Goal: Task Accomplishment & Management: Complete application form

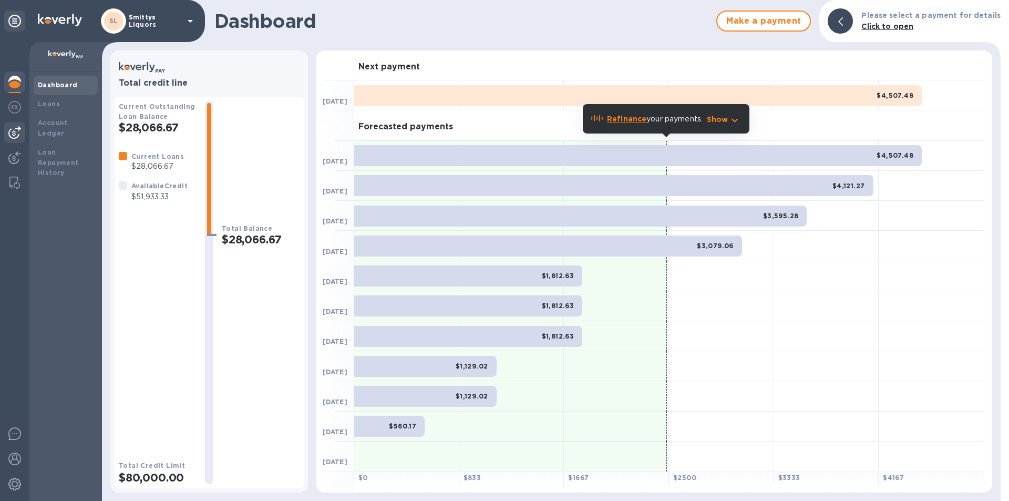
click at [15, 128] on img at bounding box center [14, 132] width 13 height 13
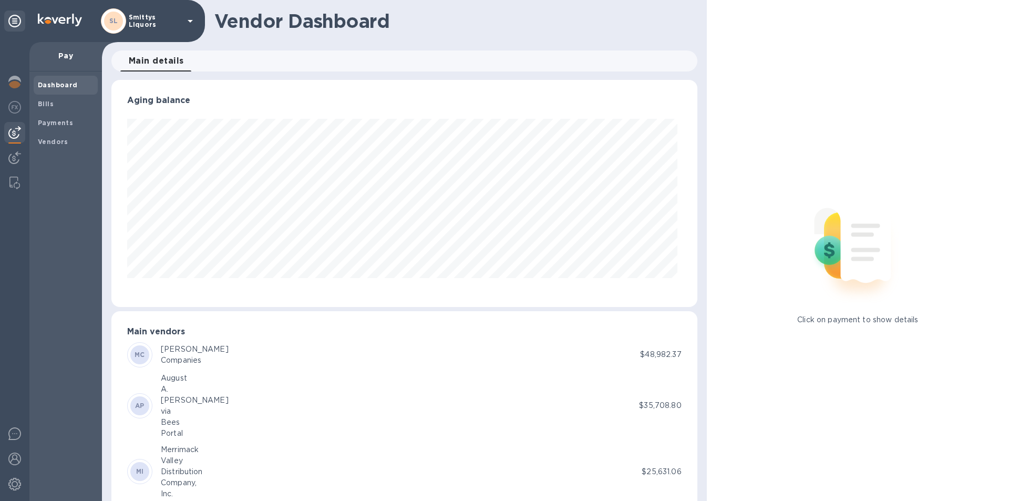
scroll to position [227, 581]
click at [43, 102] on b "Bills" at bounding box center [46, 104] width 16 height 8
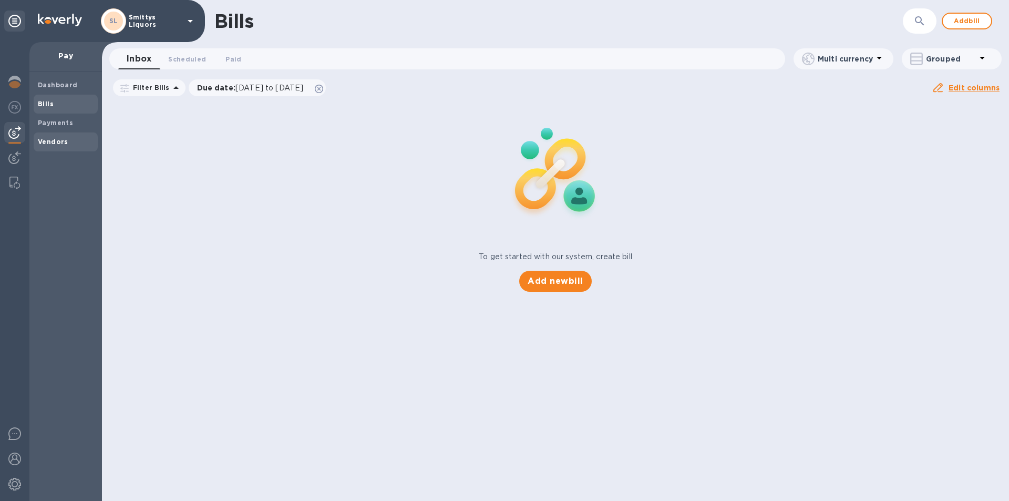
click at [55, 137] on span "Vendors" at bounding box center [53, 142] width 30 height 11
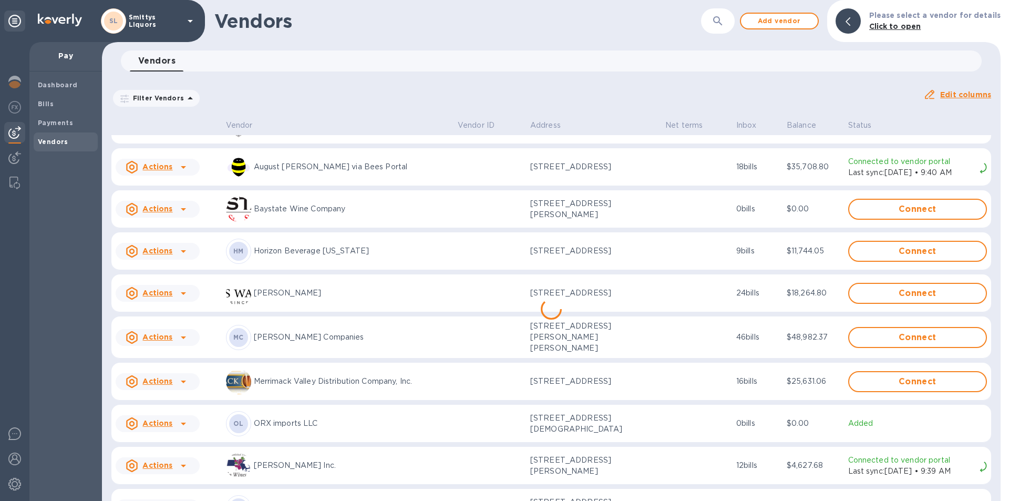
scroll to position [55, 0]
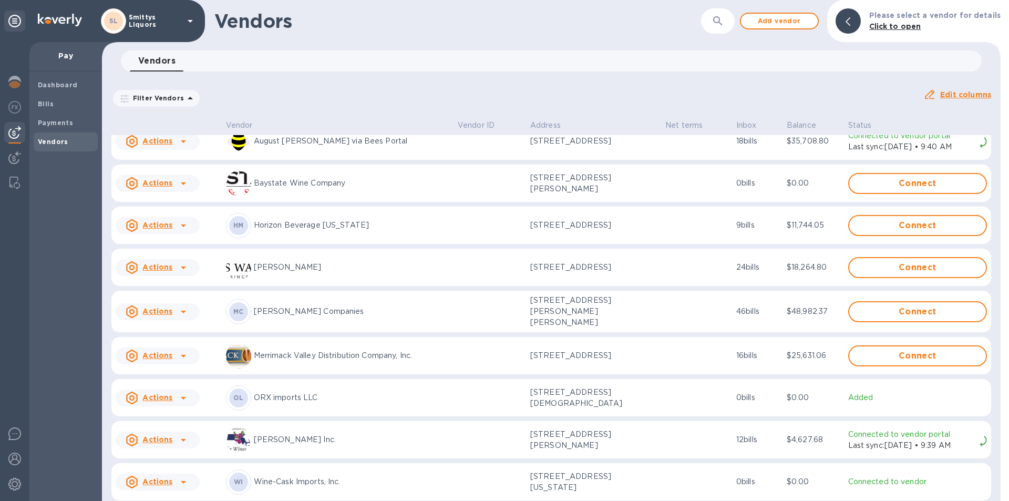
click at [178, 352] on icon at bounding box center [183, 355] width 13 height 13
click at [163, 394] on b "Add new bill" at bounding box center [169, 394] width 49 height 8
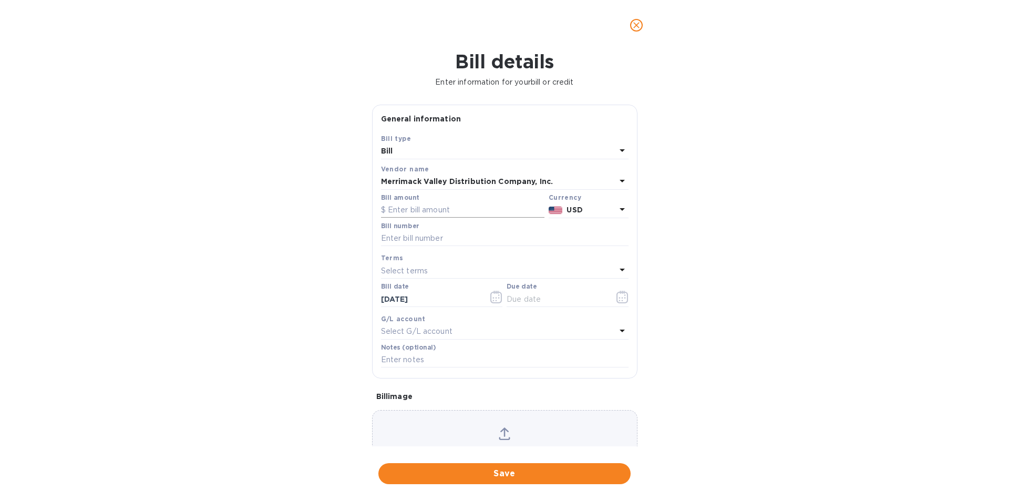
click at [415, 210] on input "text" at bounding box center [462, 210] width 163 height 16
type input "5,625.35"
click at [428, 242] on input "text" at bounding box center [504, 239] width 247 height 16
type input "578976"
click at [490, 299] on icon "button" at bounding box center [496, 297] width 12 height 13
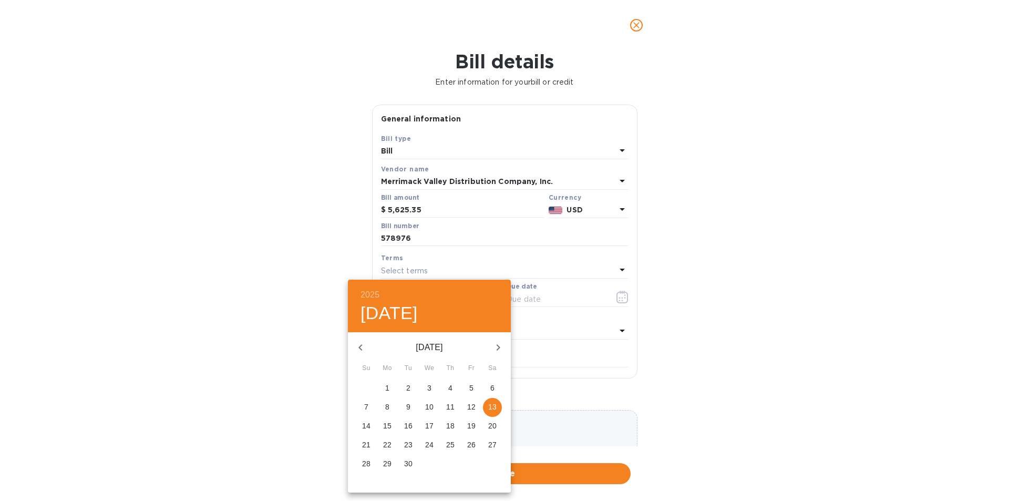
click at [358, 348] on icon "button" at bounding box center [360, 347] width 13 height 13
click at [358, 347] on icon "button" at bounding box center [360, 347] width 13 height 13
click at [425, 423] on span "16" at bounding box center [429, 425] width 19 height 11
type input "[DATE]"
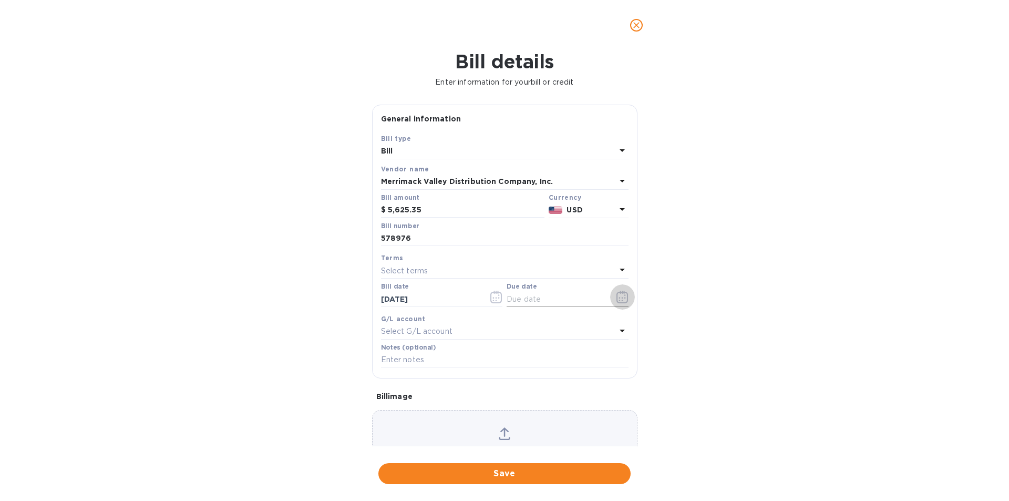
click at [619, 295] on icon "button" at bounding box center [622, 297] width 12 height 13
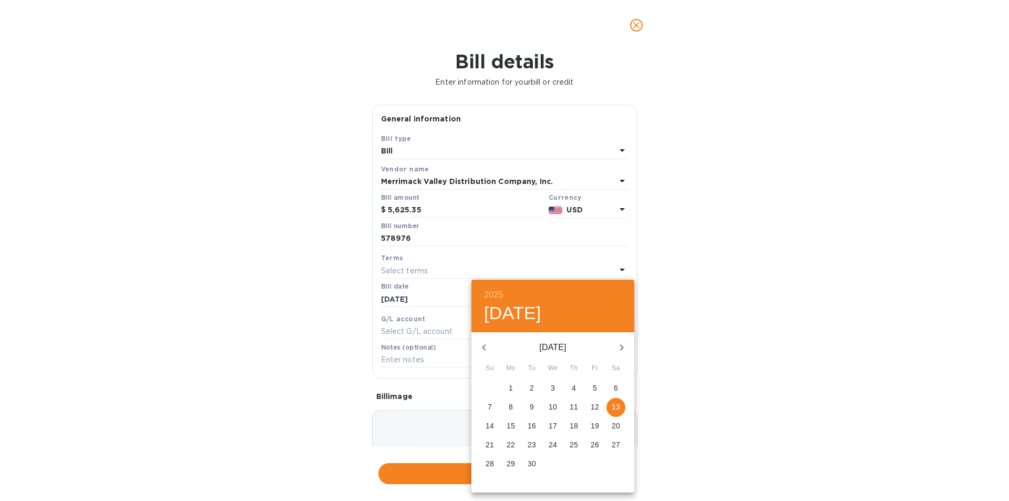
click at [506, 423] on span "15" at bounding box center [510, 425] width 19 height 11
type input "[DATE]"
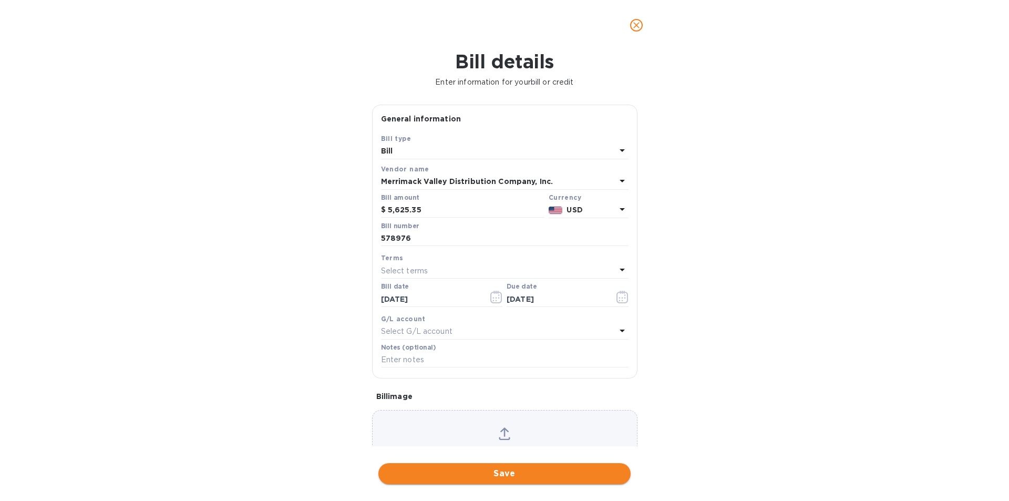
click at [512, 471] on span "Save" at bounding box center [504, 473] width 235 height 13
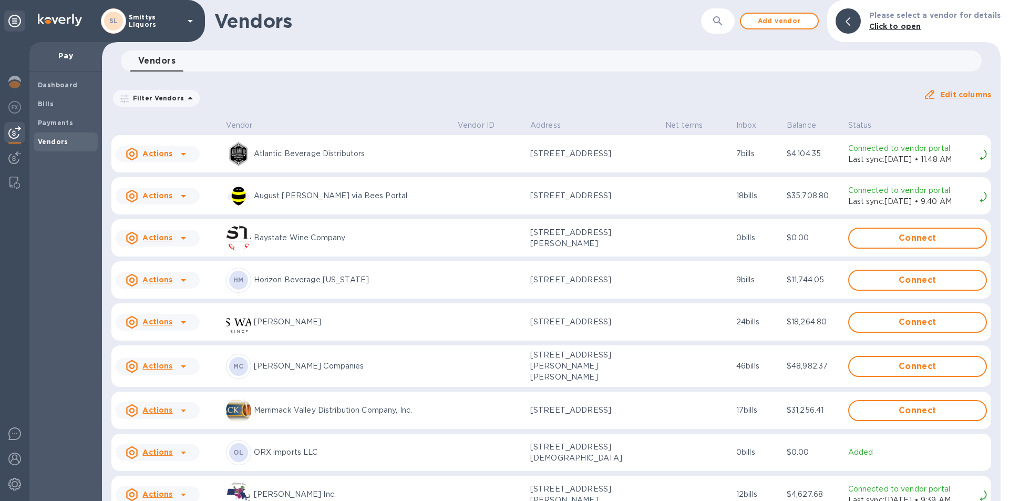
click at [323, 33] on div "Vendors ​ Add vendor Please select a vendor for details Click to open" at bounding box center [551, 21] width 898 height 42
